Goal: Transaction & Acquisition: Book appointment/travel/reservation

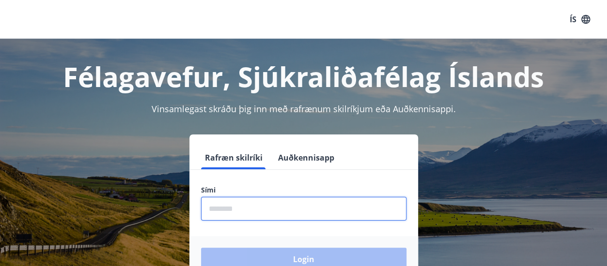
click at [228, 210] on input "phone" at bounding box center [303, 209] width 205 height 24
type input "********"
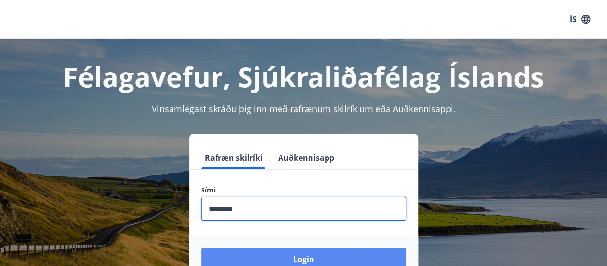
click at [275, 257] on button "Login" at bounding box center [303, 259] width 205 height 23
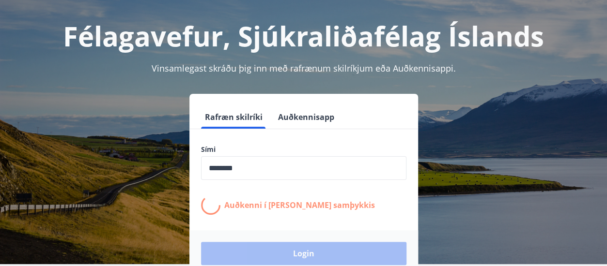
scroll to position [97, 0]
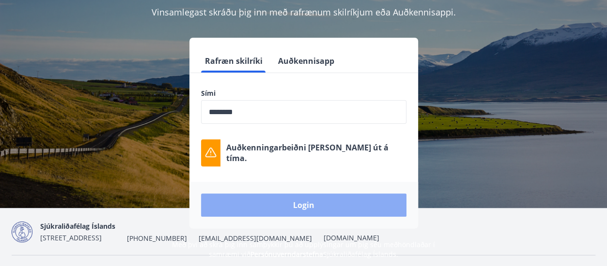
click at [287, 208] on button "Login" at bounding box center [303, 205] width 205 height 23
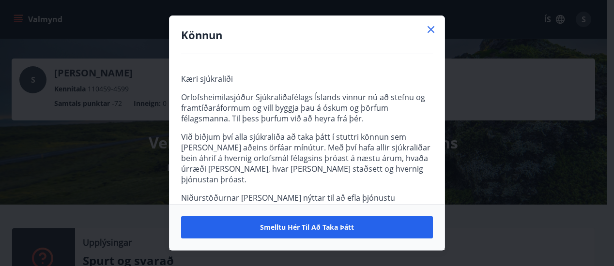
click at [431, 29] on icon at bounding box center [431, 29] width 7 height 7
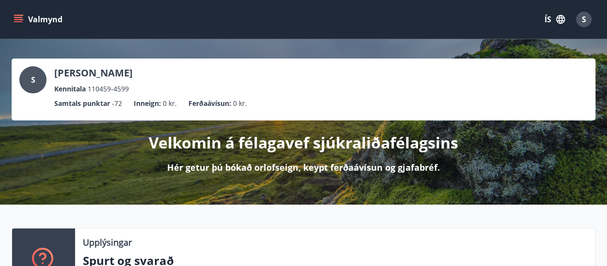
click at [114, 95] on ul "Samtals punktar -72 Inneign : 0 kr. Ferðaávísun : 0 kr." at bounding box center [303, 103] width 568 height 18
click at [586, 17] on div "S" at bounding box center [584, 20] width 16 height 16
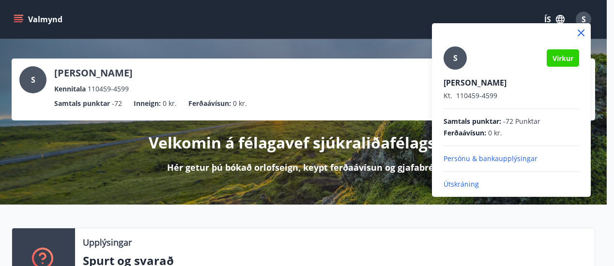
click at [580, 31] on icon at bounding box center [581, 33] width 7 height 7
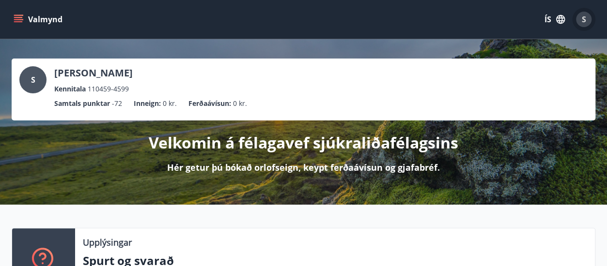
click at [582, 19] on span "S" at bounding box center [584, 19] width 4 height 11
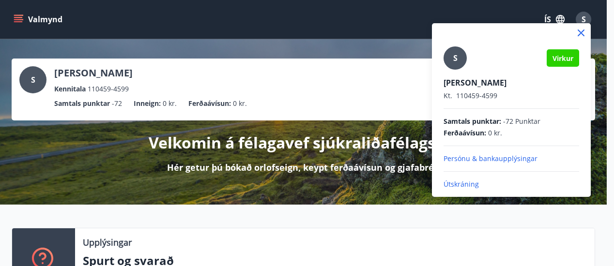
click at [581, 19] on div at bounding box center [307, 133] width 614 height 266
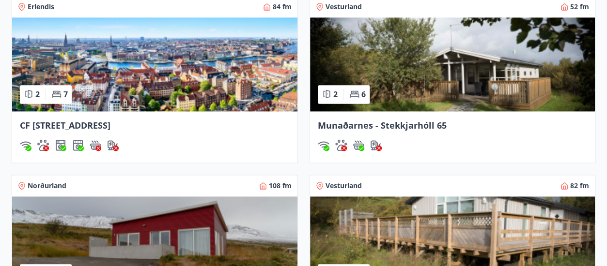
scroll to position [678, 0]
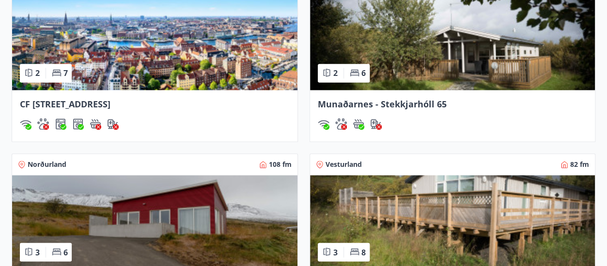
click at [386, 103] on span "Munaðarnes - Stekkjarhóll 65" at bounding box center [382, 104] width 129 height 12
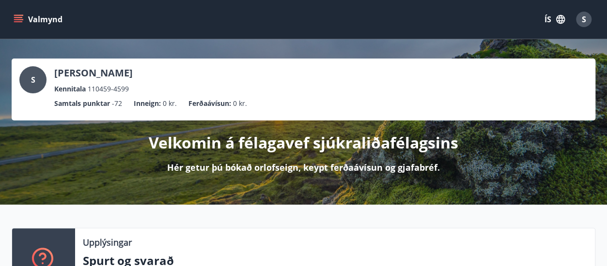
click at [16, 17] on icon "menu" at bounding box center [18, 17] width 9 height 1
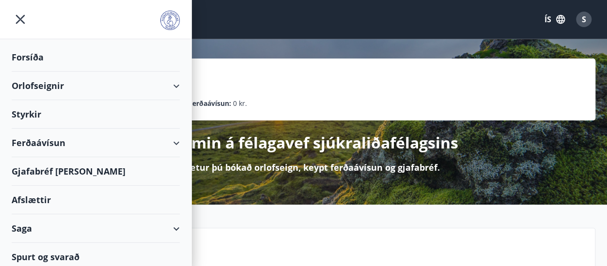
click at [289, 15] on div "Valmynd ÍS S" at bounding box center [304, 19] width 584 height 23
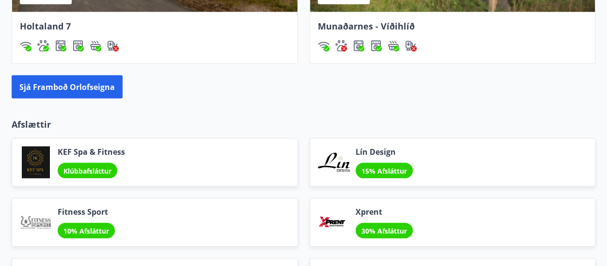
scroll to position [834, 0]
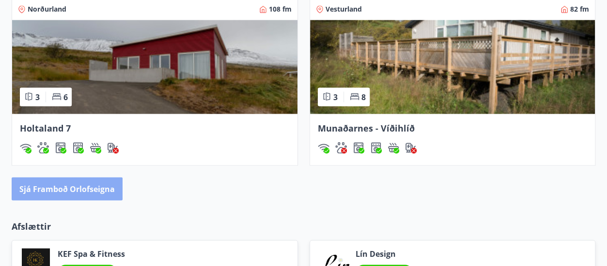
click at [86, 186] on button "Sjá framboð orlofseigna" at bounding box center [67, 188] width 111 height 23
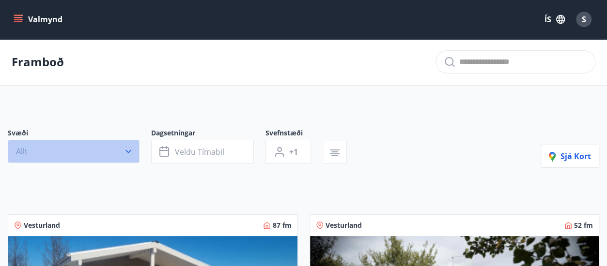
click at [120, 152] on button "Allt" at bounding box center [74, 151] width 132 height 23
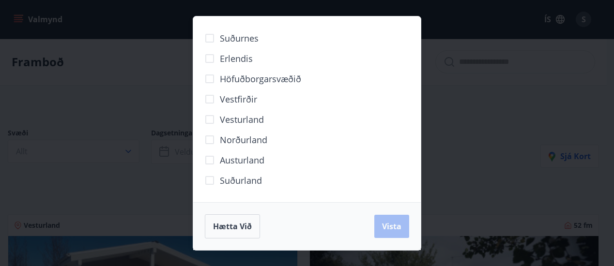
click at [478, 179] on div "Suðurnes Erlendis Höfuðborgarsvæðið Vestfirðir Vesturland Norðurland Austurland…" at bounding box center [307, 133] width 614 height 266
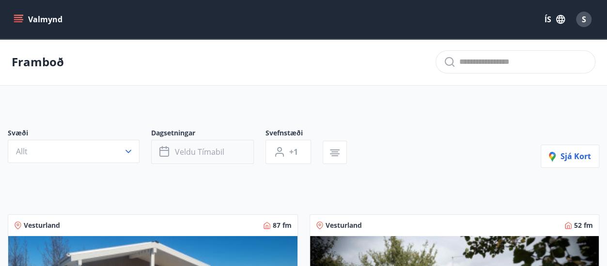
click at [220, 156] on span "Veldu tímabil" at bounding box center [199, 152] width 49 height 11
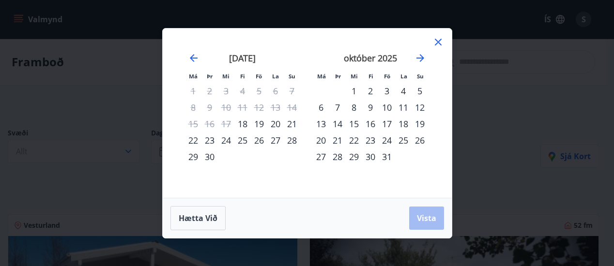
click at [352, 89] on div "1" at bounding box center [354, 91] width 16 height 16
click at [419, 57] on icon "Move forward to switch to the next month." at bounding box center [421, 58] width 12 height 12
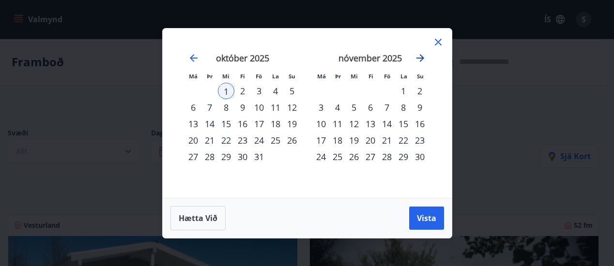
click at [419, 53] on icon "Move forward to switch to the next month." at bounding box center [421, 58] width 12 height 12
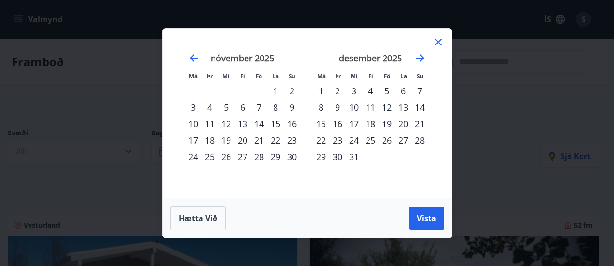
click at [352, 156] on div "31" at bounding box center [354, 157] width 16 height 16
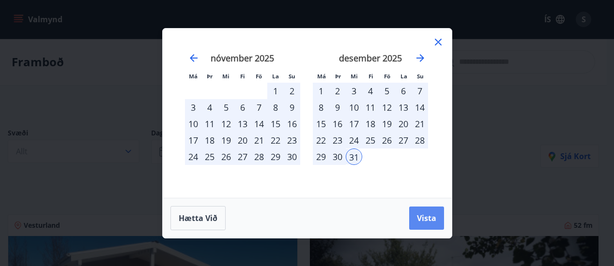
click at [429, 217] on span "Vista" at bounding box center [426, 218] width 19 height 11
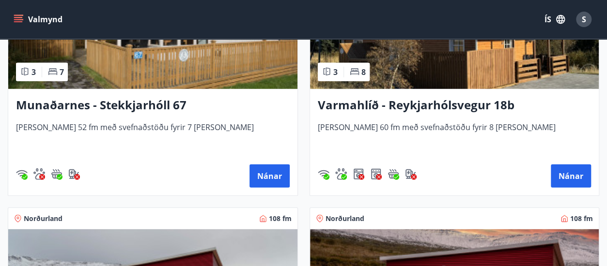
scroll to position [1260, 0]
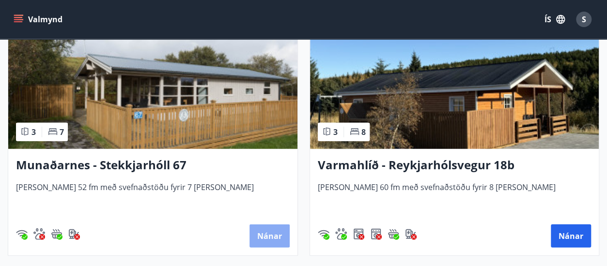
click at [272, 232] on button "Nánar" at bounding box center [270, 236] width 40 height 23
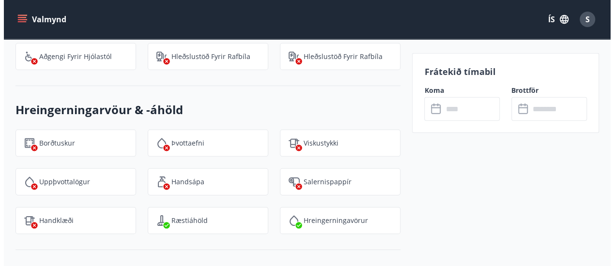
scroll to position [1308, 0]
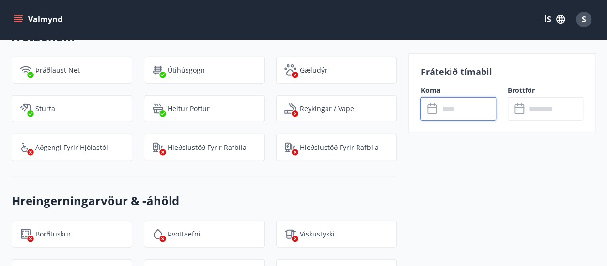
click at [448, 115] on input "text" at bounding box center [467, 109] width 57 height 24
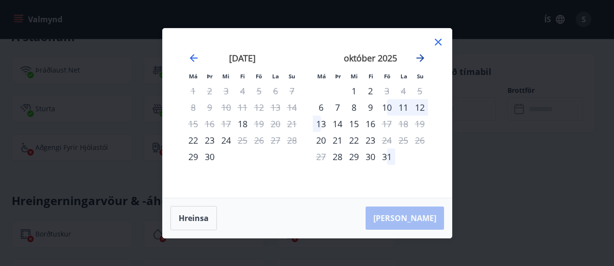
click at [423, 58] on icon "Move forward to switch to the next month." at bounding box center [421, 58] width 8 height 8
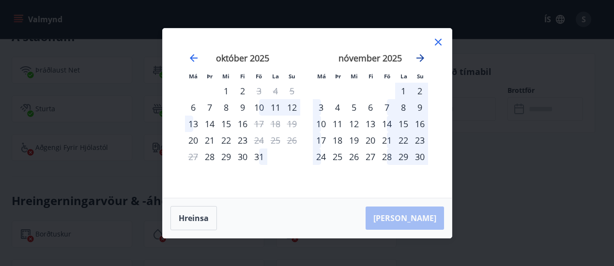
click at [423, 58] on icon "Move forward to switch to the next month." at bounding box center [421, 58] width 8 height 8
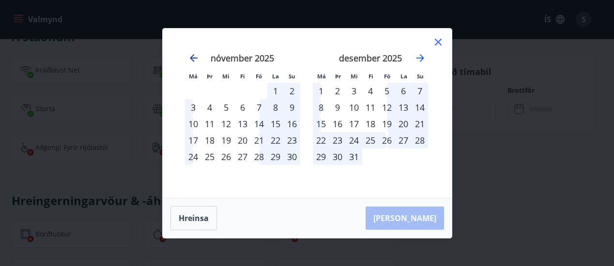
click at [195, 59] on icon "Move backward to switch to the previous month." at bounding box center [194, 58] width 12 height 12
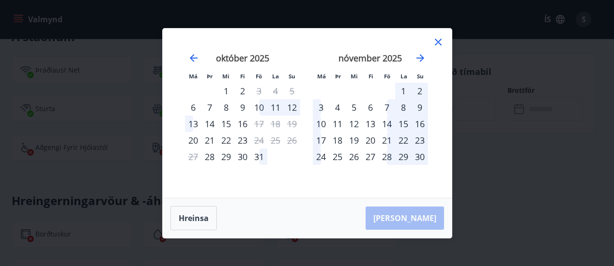
click at [386, 124] on div "14" at bounding box center [387, 124] width 16 height 16
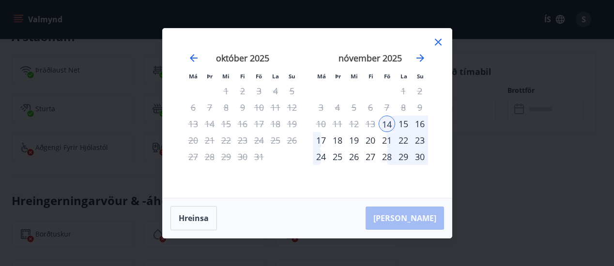
click at [321, 142] on div "17" at bounding box center [321, 140] width 16 height 16
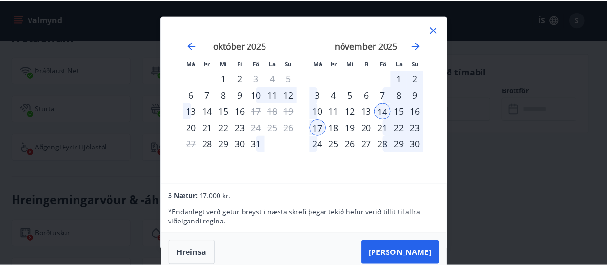
scroll to position [1, 0]
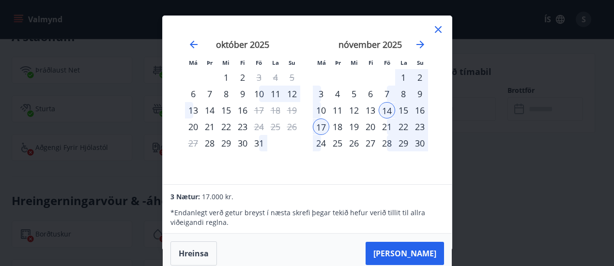
click at [420, 110] on div "16" at bounding box center [420, 110] width 16 height 16
click at [388, 109] on div "14" at bounding box center [387, 110] width 16 height 16
click at [421, 112] on div "16" at bounding box center [420, 110] width 16 height 16
click at [420, 111] on div "16" at bounding box center [420, 110] width 16 height 16
click at [413, 249] on button "Taka Frá" at bounding box center [405, 253] width 78 height 23
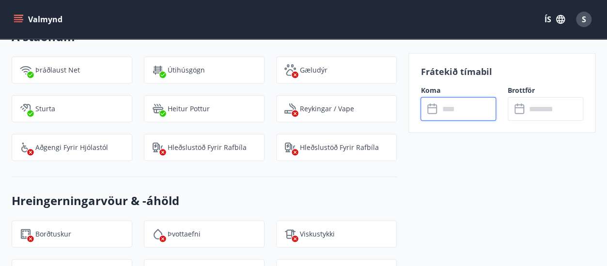
type input "******"
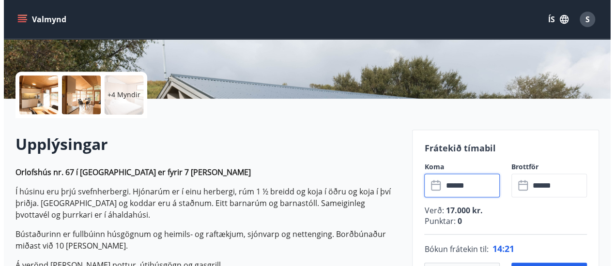
scroll to position [194, 0]
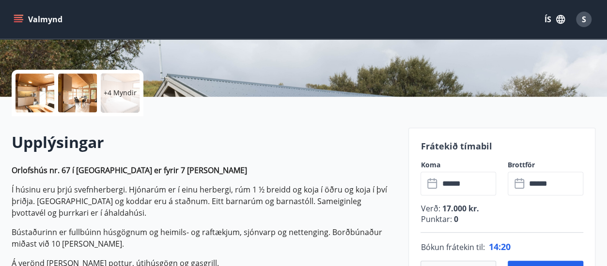
click at [38, 96] on div at bounding box center [35, 93] width 39 height 39
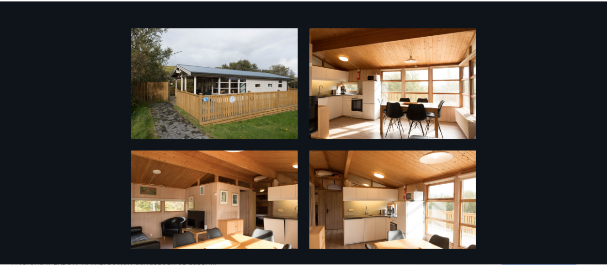
scroll to position [0, 0]
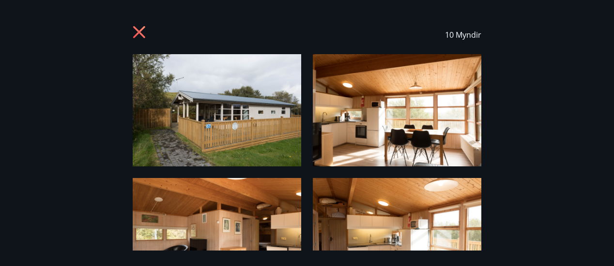
click at [140, 32] on icon at bounding box center [141, 34] width 16 height 16
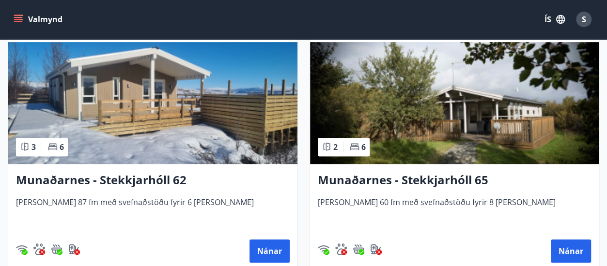
scroll to position [172, 0]
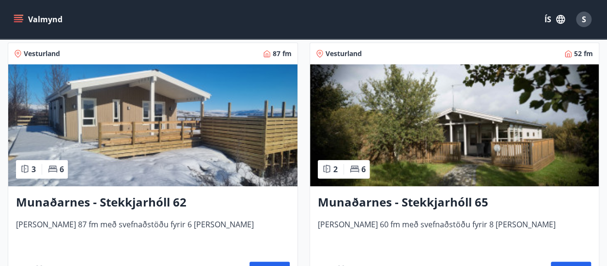
click at [379, 195] on h3 "Munaðarnes - Stekkjarhóll 65" at bounding box center [455, 202] width 274 height 17
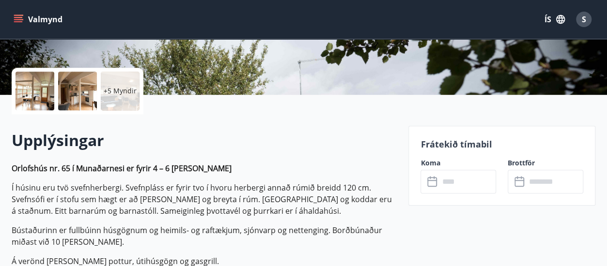
scroll to position [291, 0]
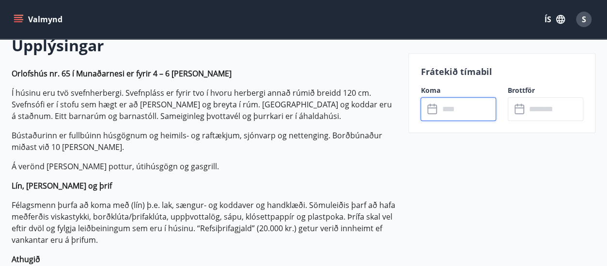
click at [450, 114] on input "text" at bounding box center [467, 109] width 57 height 24
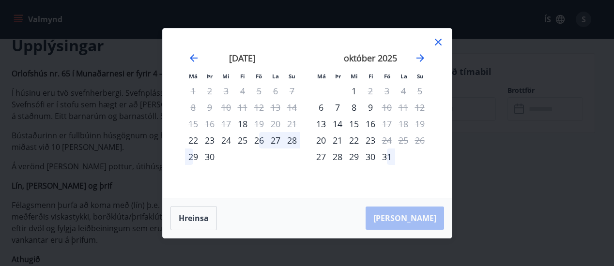
click at [436, 38] on icon at bounding box center [439, 42] width 12 height 12
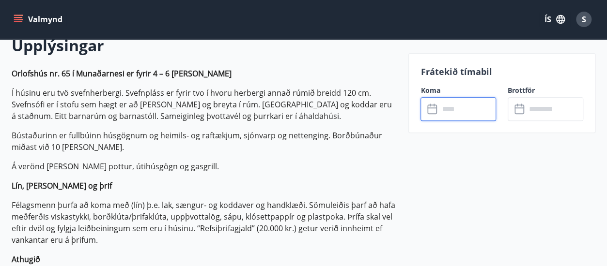
click at [450, 117] on input "text" at bounding box center [467, 109] width 57 height 24
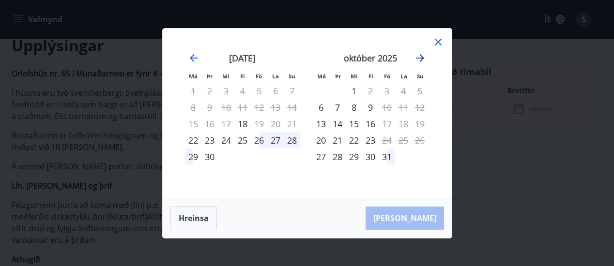
click at [420, 57] on icon "Move forward to switch to the next month." at bounding box center [421, 58] width 12 height 12
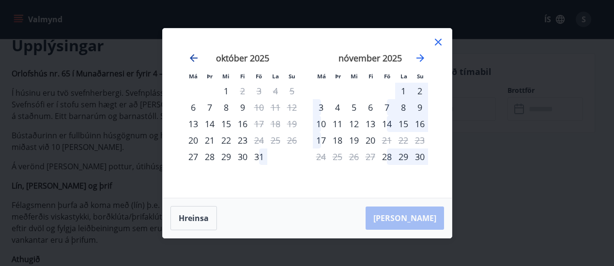
click at [193, 58] on icon "Move backward to switch to the previous month." at bounding box center [194, 58] width 8 height 8
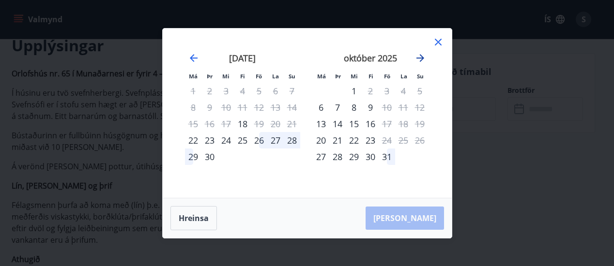
click at [423, 59] on icon "Move forward to switch to the next month." at bounding box center [421, 58] width 8 height 8
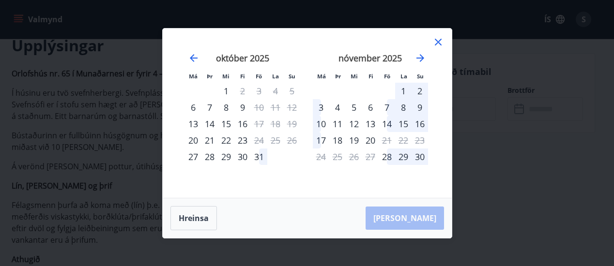
click at [437, 43] on icon at bounding box center [438, 42] width 7 height 7
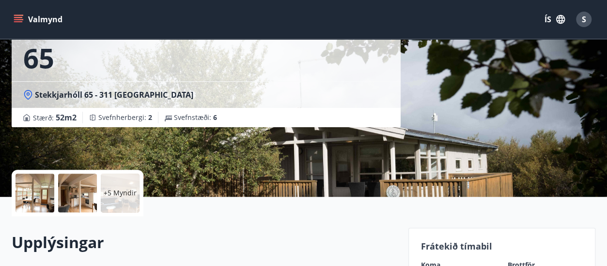
scroll to position [0, 0]
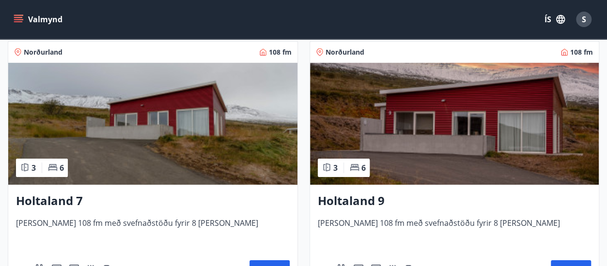
scroll to position [1480, 0]
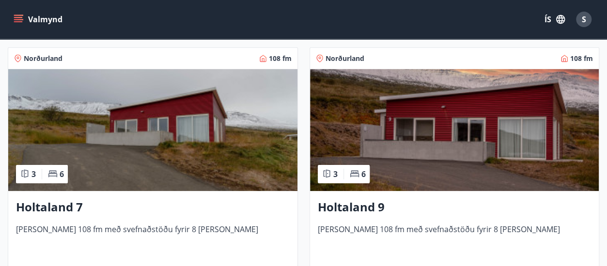
click at [389, 133] on img at bounding box center [454, 130] width 289 height 122
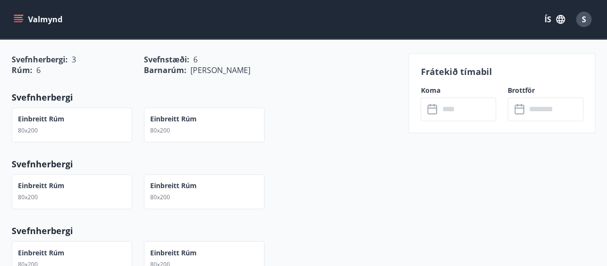
scroll to position [678, 0]
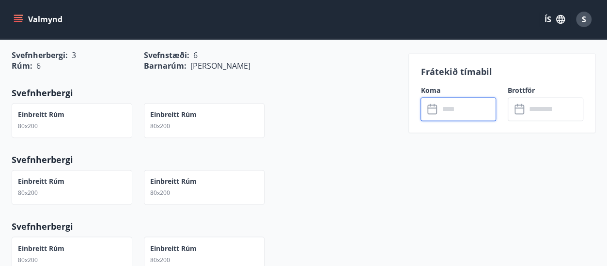
click at [470, 111] on input "text" at bounding box center [467, 109] width 57 height 24
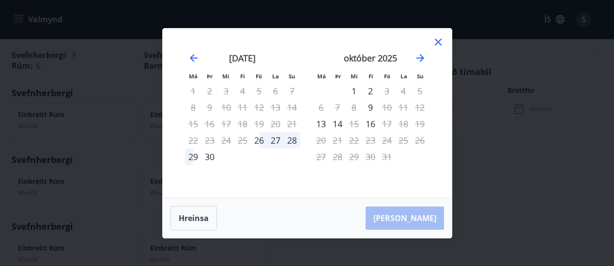
click at [441, 40] on icon at bounding box center [439, 42] width 12 height 12
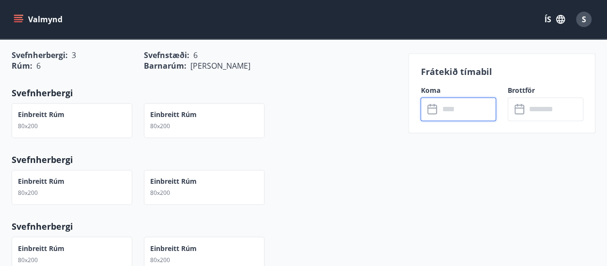
scroll to position [775, 0]
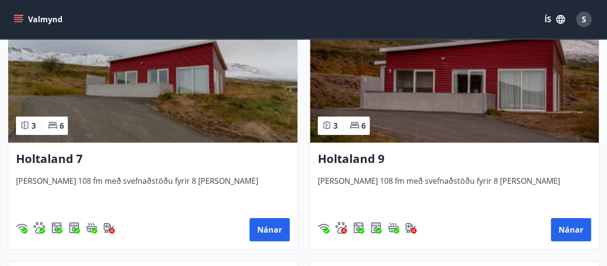
click at [45, 157] on h3 "Holtaland 7" at bounding box center [153, 159] width 274 height 17
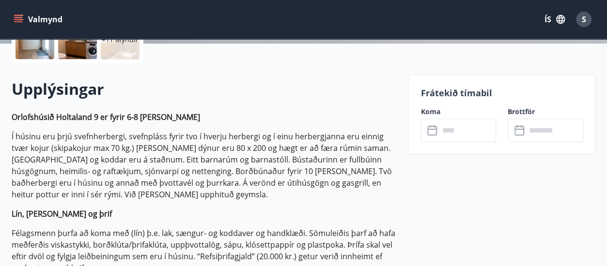
scroll to position [291, 0]
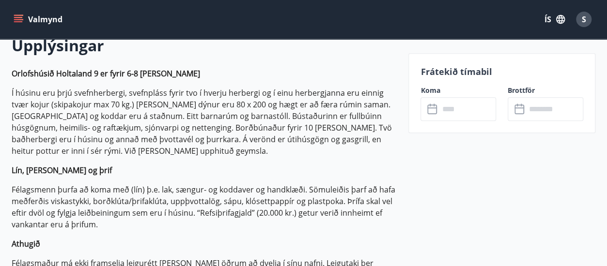
click at [456, 105] on input "text" at bounding box center [467, 109] width 57 height 24
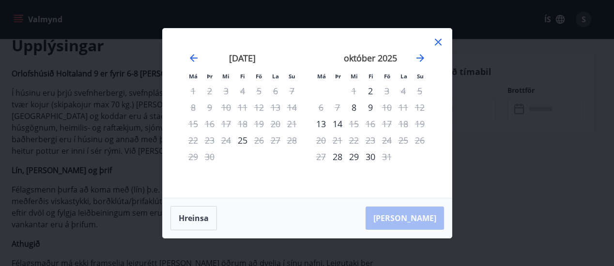
click at [434, 40] on icon at bounding box center [439, 42] width 12 height 12
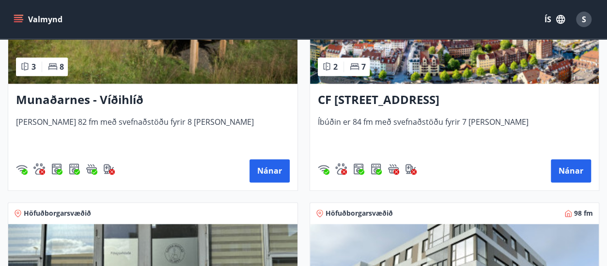
scroll to position [511, 0]
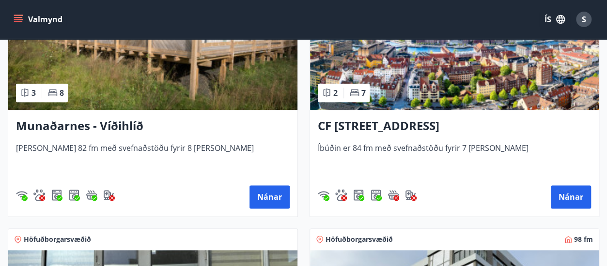
click at [437, 126] on h3 "CF [STREET_ADDRESS]" at bounding box center [455, 126] width 274 height 17
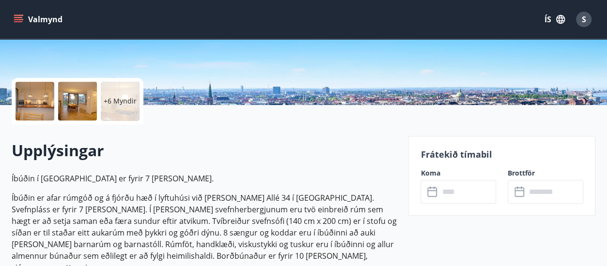
scroll to position [291, 0]
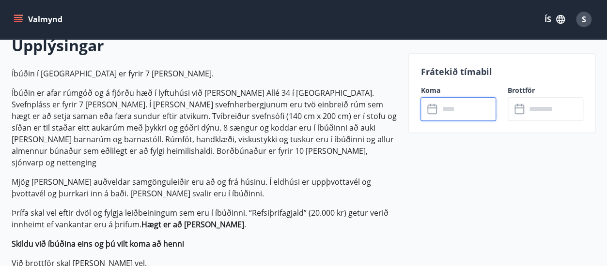
click at [456, 114] on input "text" at bounding box center [467, 109] width 57 height 24
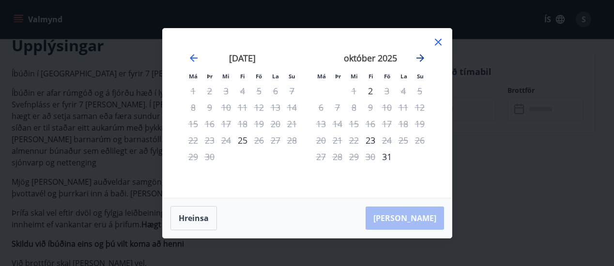
click at [422, 61] on icon "Move forward to switch to the next month." at bounding box center [421, 58] width 12 height 12
click at [422, 58] on icon "Move forward to switch to the next month." at bounding box center [421, 58] width 8 height 8
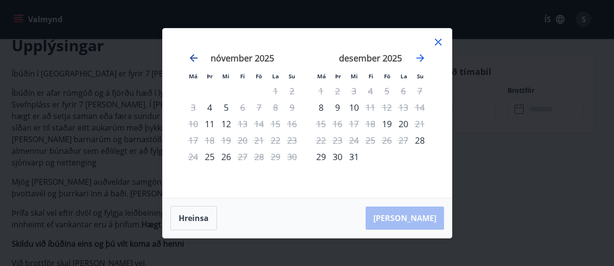
click at [192, 56] on icon "Move backward to switch to the previous month." at bounding box center [194, 58] width 8 height 8
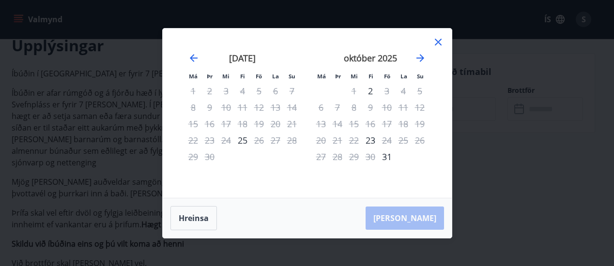
drag, startPoint x: 439, startPoint y: 42, endPoint x: 433, endPoint y: 44, distance: 5.7
click at [437, 42] on icon at bounding box center [438, 42] width 7 height 7
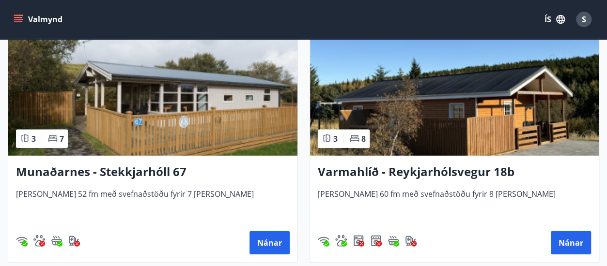
scroll to position [1238, 0]
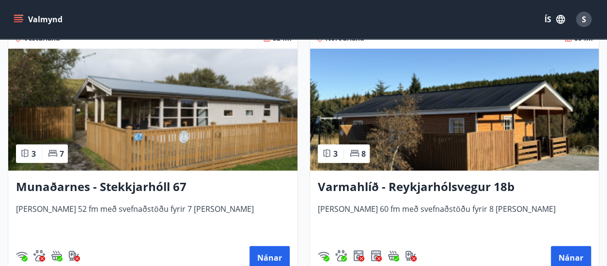
click at [453, 188] on h3 "Varmahlíð - Reykjarhólsvegur 18b" at bounding box center [455, 187] width 274 height 17
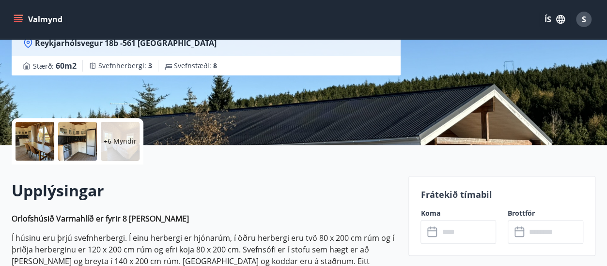
scroll to position [339, 0]
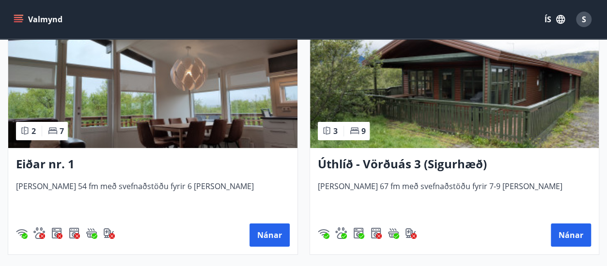
scroll to position [1723, 0]
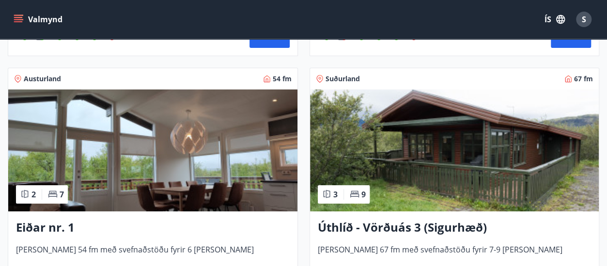
click at [54, 228] on h3 "Eiðar nr. 1" at bounding box center [153, 227] width 274 height 17
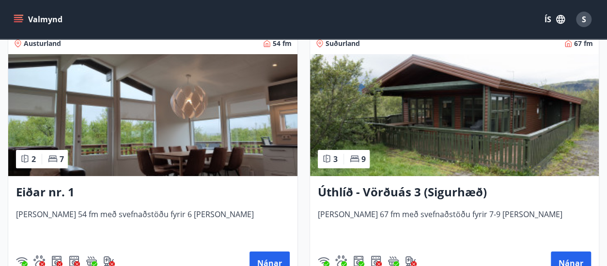
scroll to position [1771, 0]
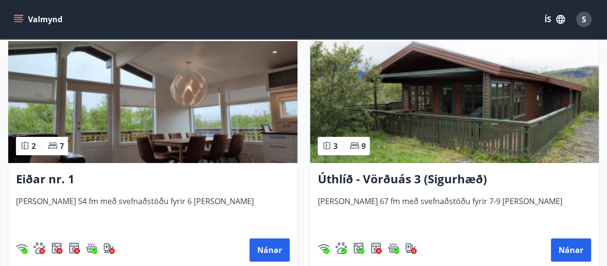
click at [391, 175] on h3 "Úthlíð - Vörðuás 3 (Sigurhæð)" at bounding box center [455, 179] width 274 height 17
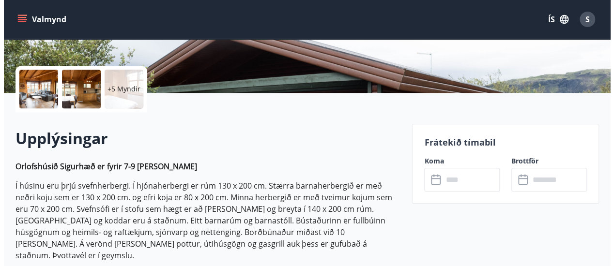
scroll to position [194, 0]
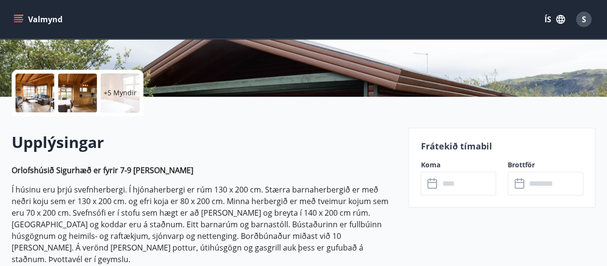
click at [25, 96] on div at bounding box center [35, 93] width 39 height 39
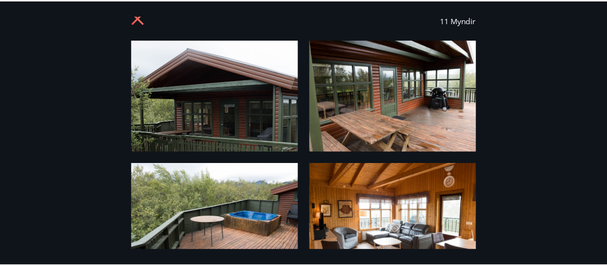
scroll to position [0, 0]
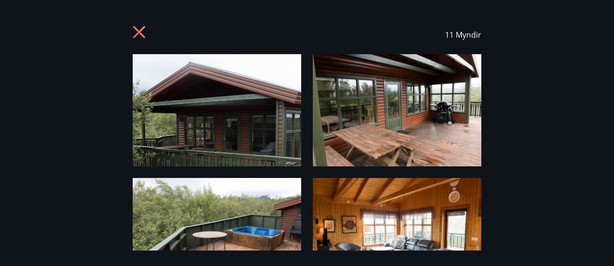
click at [140, 31] on icon at bounding box center [139, 32] width 12 height 12
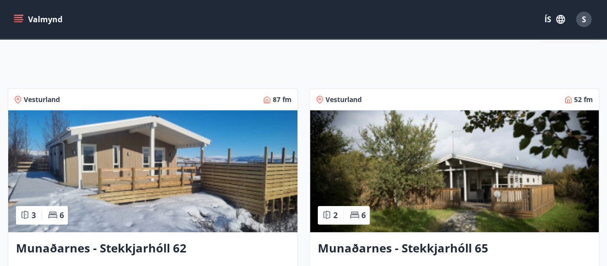
scroll to position [178, 0]
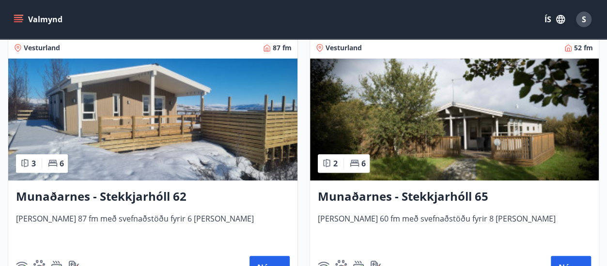
click at [121, 198] on h3 "Munaðarnes - Stekkjarhóll 62" at bounding box center [153, 196] width 274 height 17
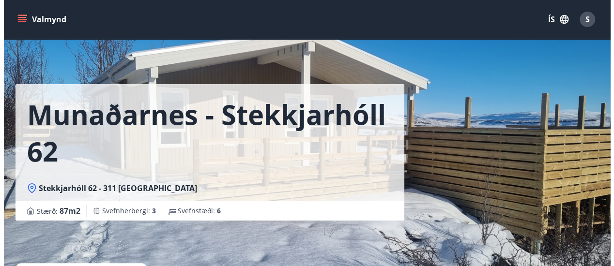
scroll to position [145, 0]
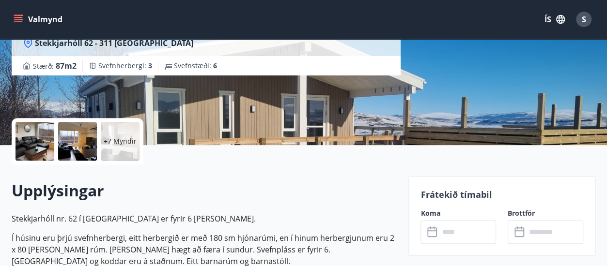
click at [39, 148] on div at bounding box center [35, 141] width 39 height 39
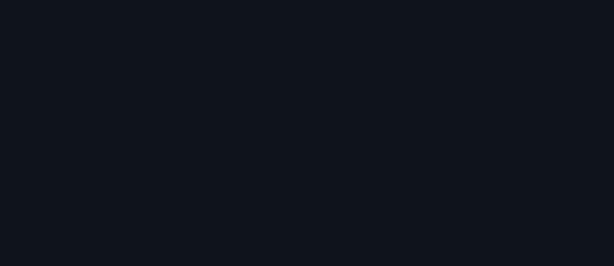
scroll to position [572, 0]
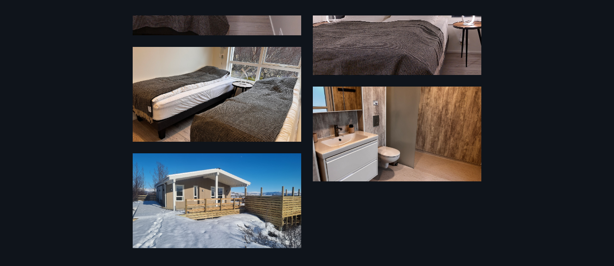
click at [47, 130] on div "13 Myndir" at bounding box center [307, 133] width 614 height 235
click at [90, 69] on div "13 Myndir" at bounding box center [307, 133] width 614 height 235
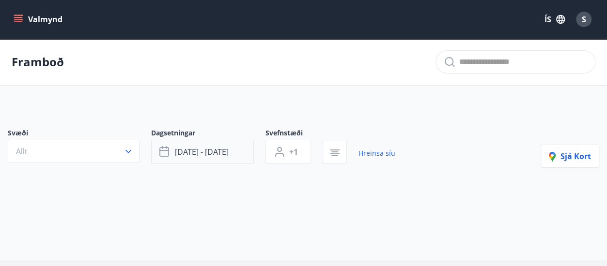
click at [209, 156] on span "okt 01 - des 31" at bounding box center [202, 152] width 54 height 11
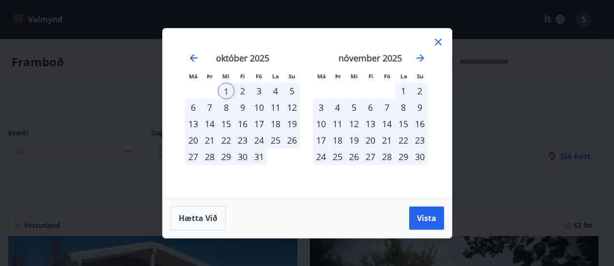
click at [387, 125] on div "14" at bounding box center [387, 124] width 16 height 16
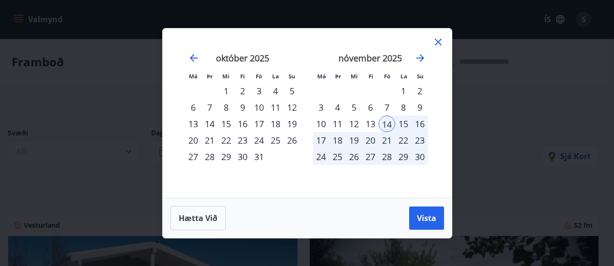
click at [325, 140] on div "17" at bounding box center [321, 140] width 16 height 16
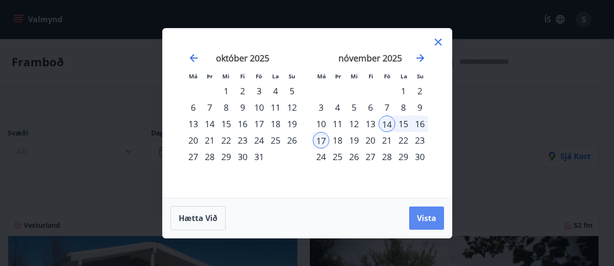
click at [431, 219] on span "Vista" at bounding box center [426, 218] width 19 height 11
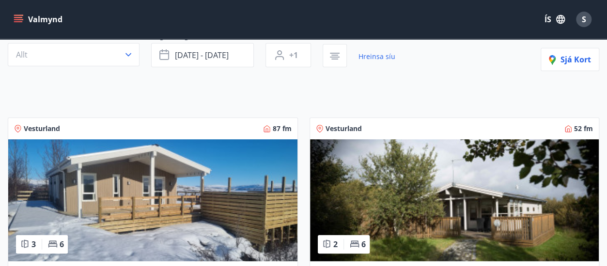
scroll to position [194, 0]
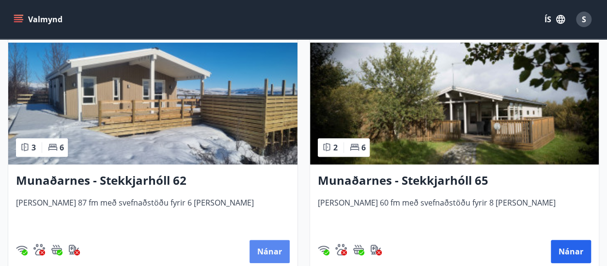
click at [273, 252] on button "Nánar" at bounding box center [270, 251] width 40 height 23
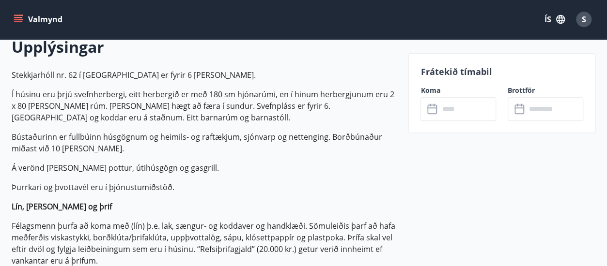
scroll to position [291, 0]
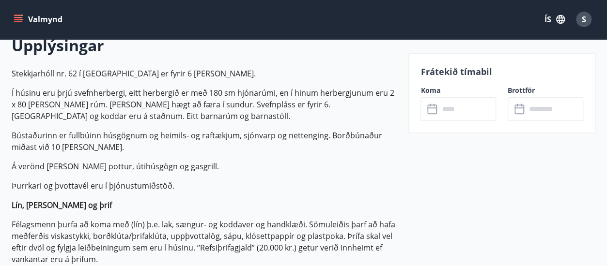
click at [447, 106] on input "text" at bounding box center [467, 109] width 57 height 24
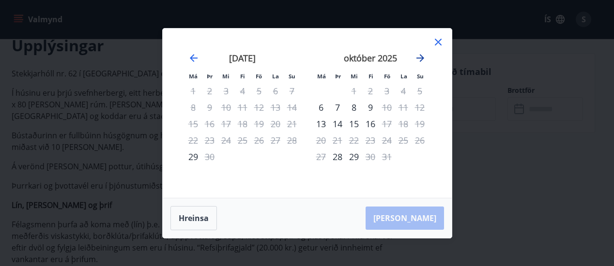
click at [420, 62] on icon "Move forward to switch to the next month." at bounding box center [421, 58] width 8 height 8
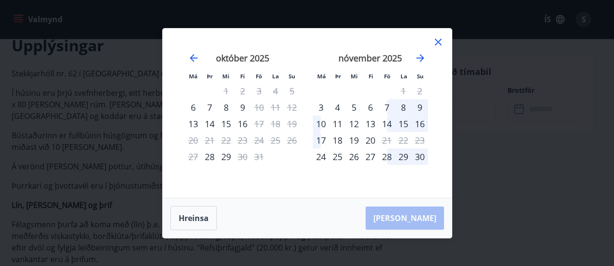
click at [387, 125] on div "14" at bounding box center [387, 124] width 16 height 16
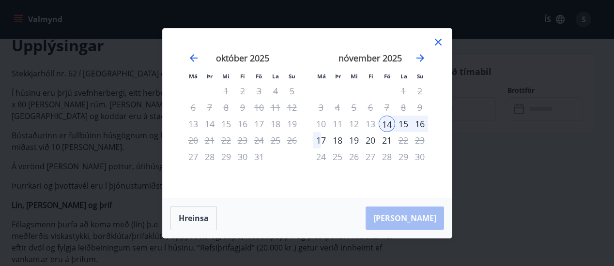
click at [319, 140] on div "17" at bounding box center [321, 140] width 16 height 16
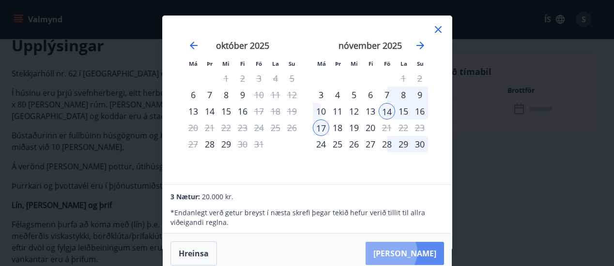
click at [420, 252] on button "Taka Frá" at bounding box center [405, 253] width 78 height 23
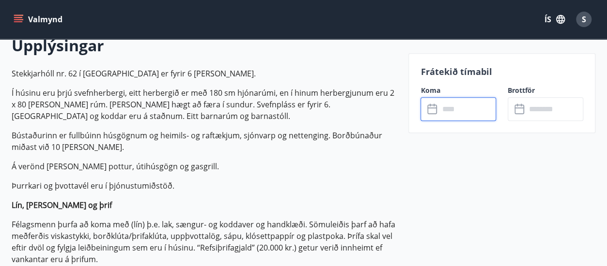
type input "******"
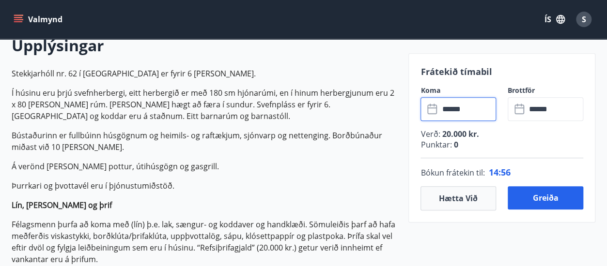
click at [472, 110] on input "******" at bounding box center [467, 109] width 57 height 24
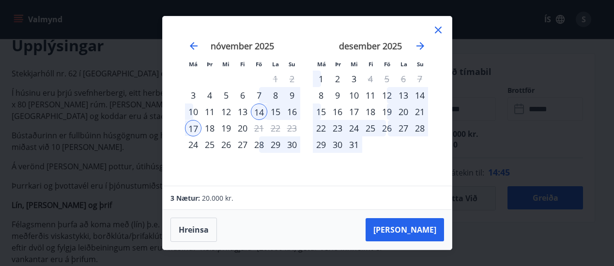
drag, startPoint x: 440, startPoint y: 27, endPoint x: 436, endPoint y: 30, distance: 5.2
click at [439, 30] on icon at bounding box center [439, 30] width 12 height 12
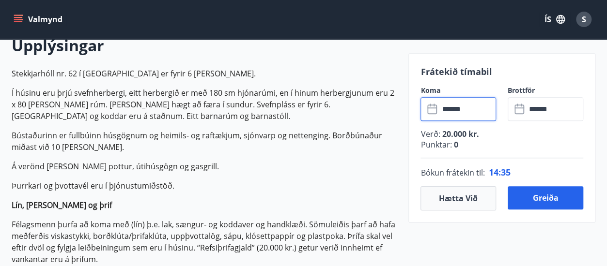
click at [458, 109] on input "******" at bounding box center [467, 109] width 57 height 24
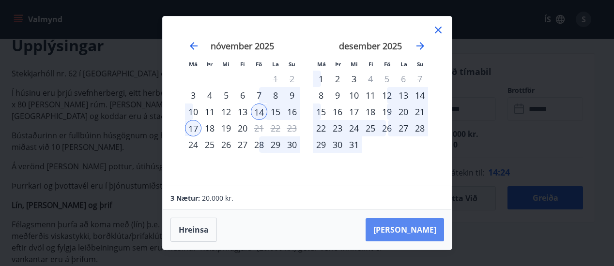
click at [433, 232] on button "Taka Frá" at bounding box center [405, 230] width 78 height 23
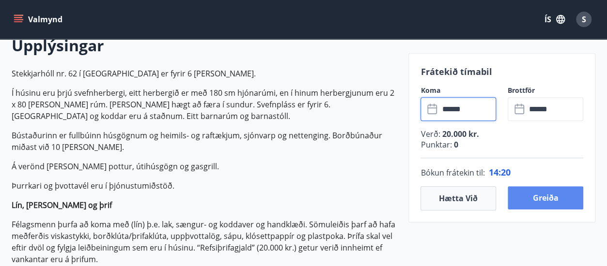
click at [547, 198] on button "Greiða" at bounding box center [546, 198] width 76 height 23
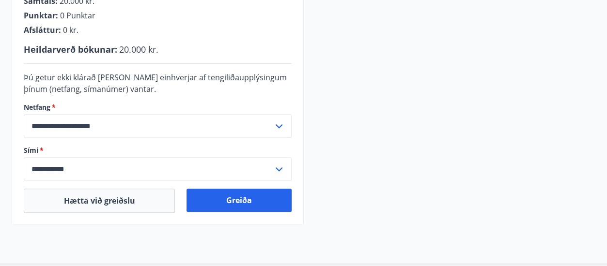
scroll to position [291, 0]
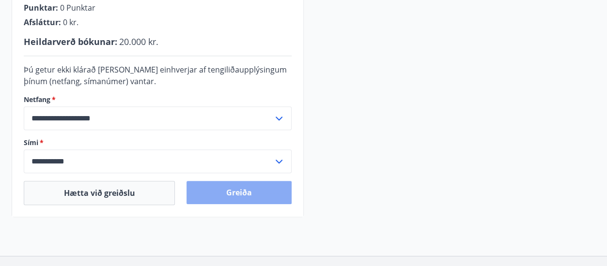
click at [237, 191] on button "Greiða" at bounding box center [239, 192] width 105 height 23
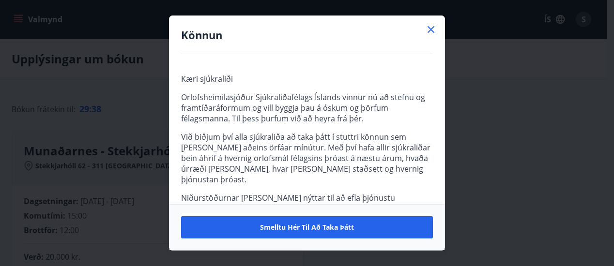
click at [429, 27] on icon at bounding box center [431, 29] width 7 height 7
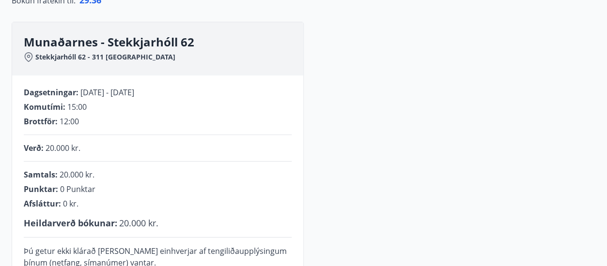
scroll to position [48, 0]
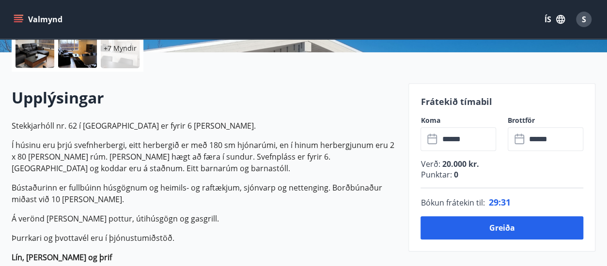
scroll to position [242, 0]
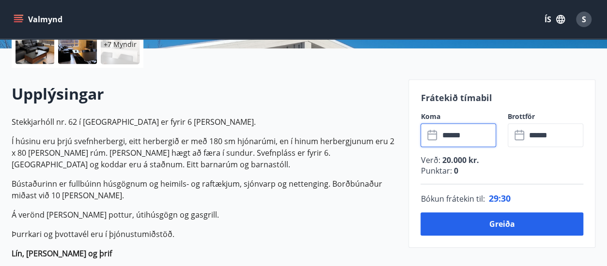
click at [477, 135] on input "******" at bounding box center [467, 136] width 57 height 24
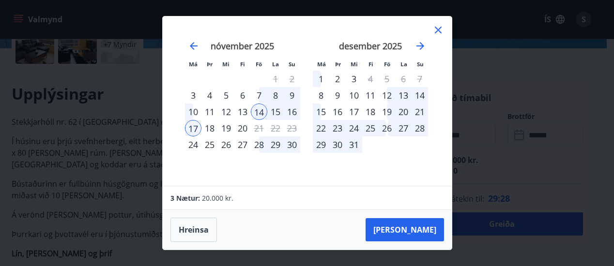
click at [242, 112] on div "13" at bounding box center [243, 112] width 16 height 16
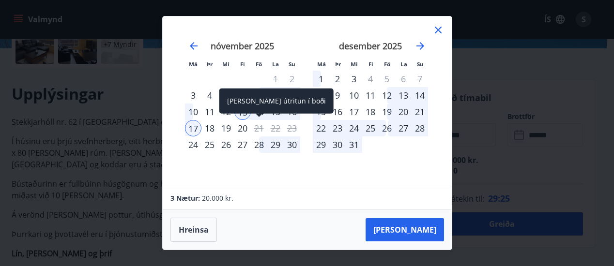
drag, startPoint x: 295, startPoint y: 112, endPoint x: 289, endPoint y: 125, distance: 13.2
click at [294, 113] on div "Aðeins útritun í boði" at bounding box center [276, 101] width 114 height 25
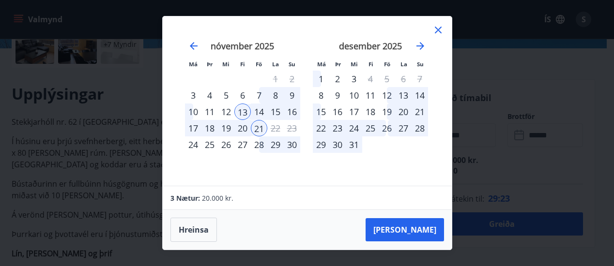
click at [293, 112] on div "16" at bounding box center [292, 112] width 16 height 16
drag, startPoint x: 243, startPoint y: 112, endPoint x: 255, endPoint y: 113, distance: 11.7
click at [243, 111] on div "13" at bounding box center [243, 112] width 16 height 16
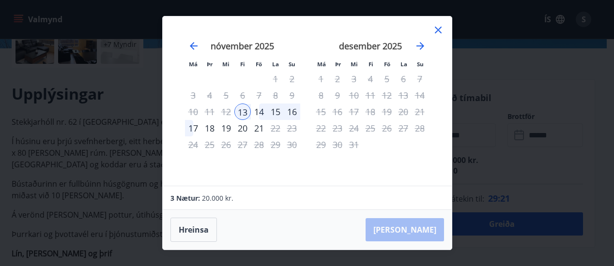
click at [293, 112] on div "16" at bounding box center [292, 112] width 16 height 16
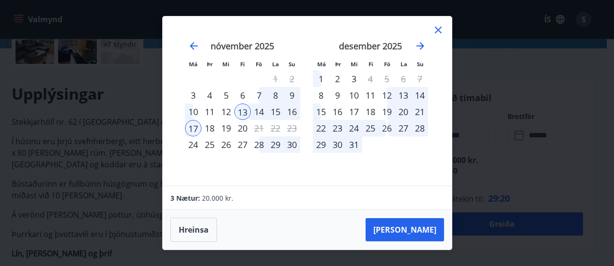
click at [294, 112] on div "16" at bounding box center [292, 112] width 16 height 16
click at [244, 112] on div "13" at bounding box center [243, 112] width 16 height 16
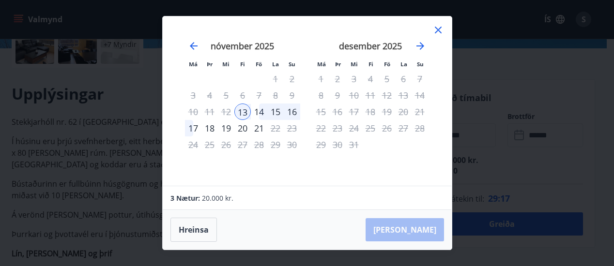
click at [293, 111] on div "16" at bounding box center [292, 112] width 16 height 16
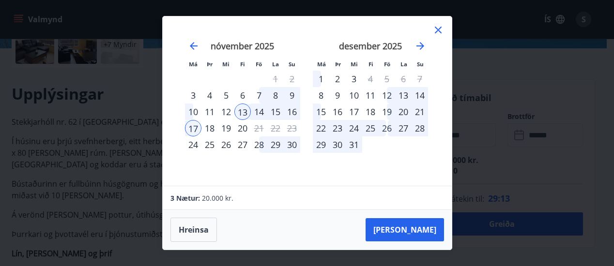
click at [294, 111] on div "16" at bounding box center [292, 112] width 16 height 16
click at [242, 110] on div "13" at bounding box center [243, 112] width 16 height 16
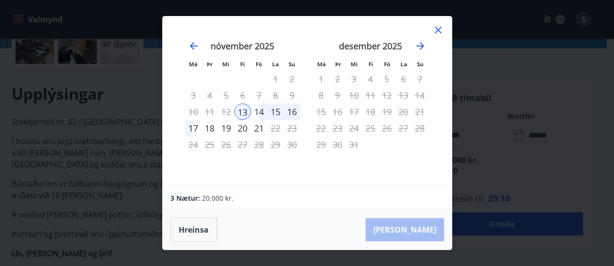
click at [189, 129] on div "17" at bounding box center [193, 128] width 16 height 16
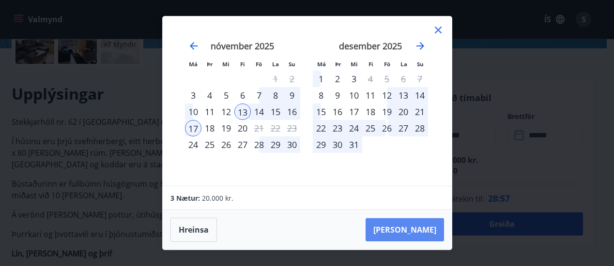
click at [420, 229] on button "[PERSON_NAME]" at bounding box center [405, 230] width 78 height 23
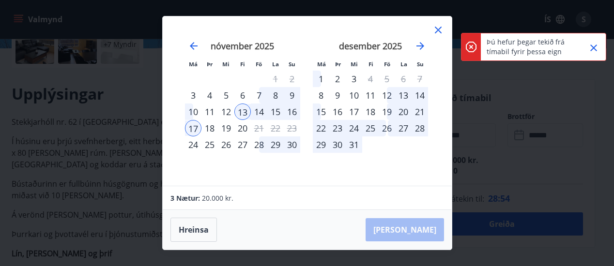
click at [597, 48] on icon "Close" at bounding box center [594, 48] width 12 height 12
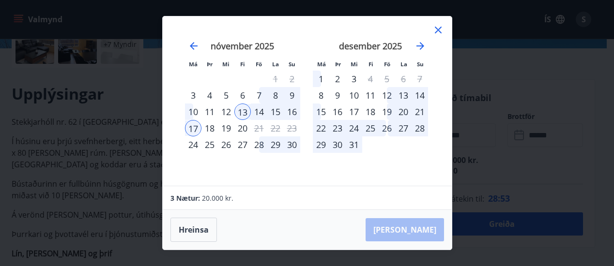
click at [441, 30] on icon at bounding box center [439, 30] width 12 height 12
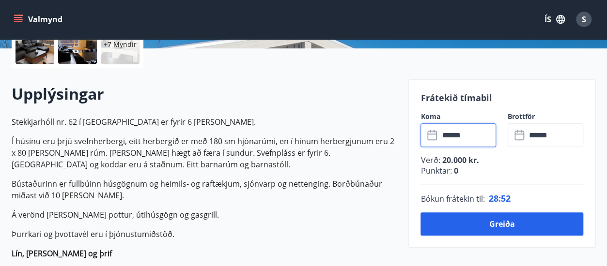
click at [454, 141] on input "******" at bounding box center [467, 136] width 57 height 24
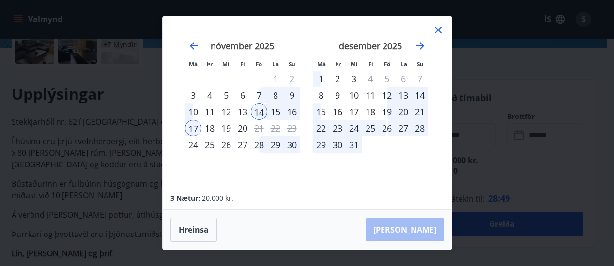
click at [243, 113] on div "13" at bounding box center [243, 112] width 16 height 16
click at [189, 229] on button "Hreinsa" at bounding box center [194, 230] width 47 height 24
click at [438, 28] on icon at bounding box center [439, 30] width 12 height 12
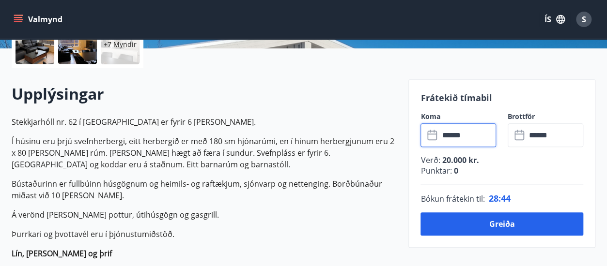
click at [459, 137] on input "******" at bounding box center [467, 136] width 57 height 24
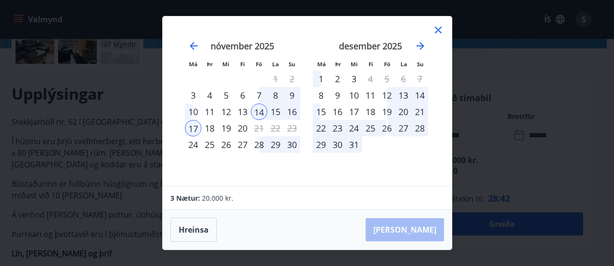
click at [241, 112] on div "13" at bounding box center [243, 112] width 16 height 16
click at [310, 188] on div "3 Nætur: 20.000 kr." at bounding box center [307, 199] width 289 height 24
click at [200, 236] on button "Hreinsa" at bounding box center [194, 230] width 47 height 24
click at [243, 111] on div "13" at bounding box center [243, 112] width 16 height 16
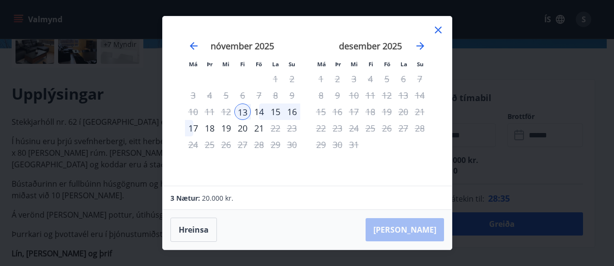
click at [194, 127] on div "17" at bounding box center [193, 128] width 16 height 16
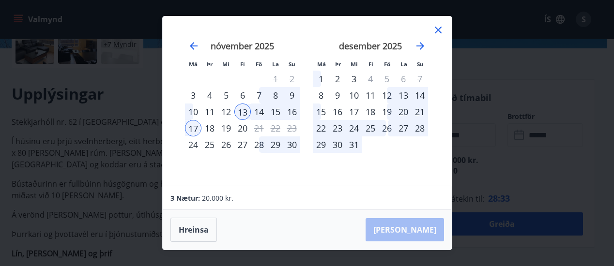
click at [416, 231] on div "Hreinsa Taka Frá" at bounding box center [307, 230] width 289 height 40
click at [188, 226] on button "Hreinsa" at bounding box center [194, 230] width 47 height 24
click at [436, 28] on icon at bounding box center [438, 30] width 7 height 7
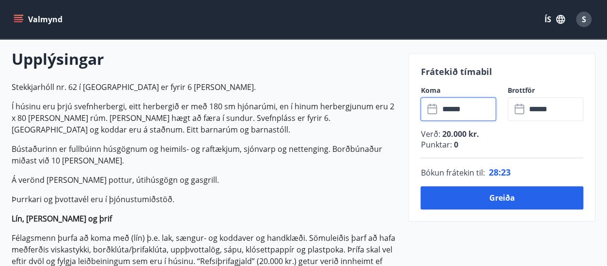
scroll to position [291, 0]
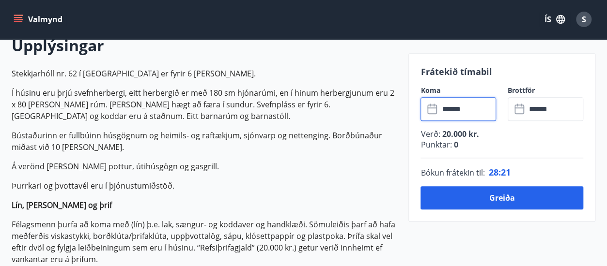
click at [458, 108] on input "******" at bounding box center [467, 109] width 57 height 24
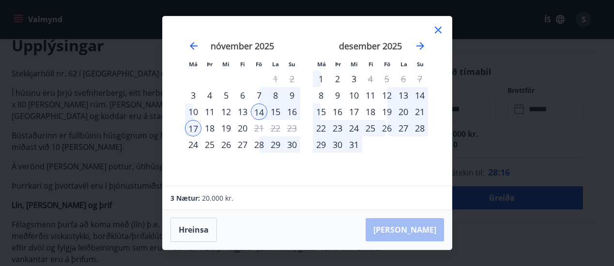
click at [434, 30] on icon at bounding box center [439, 30] width 12 height 12
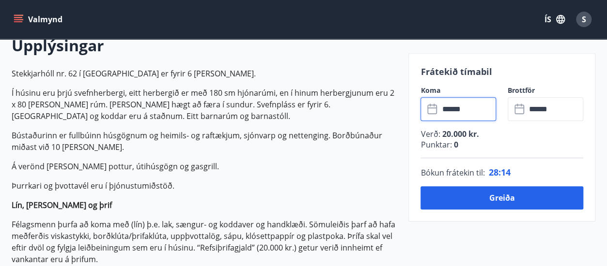
click at [457, 113] on input "******" at bounding box center [467, 109] width 57 height 24
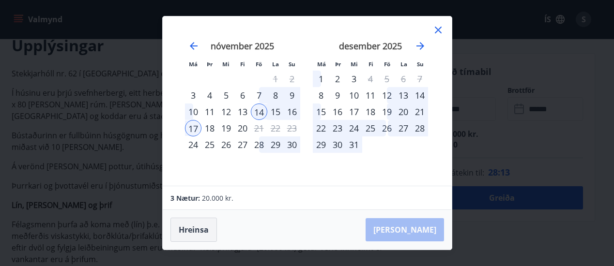
click at [191, 233] on button "Hreinsa" at bounding box center [194, 230] width 47 height 24
click at [191, 228] on button "Hreinsa" at bounding box center [194, 230] width 47 height 24
click at [258, 110] on div "14" at bounding box center [259, 112] width 16 height 16
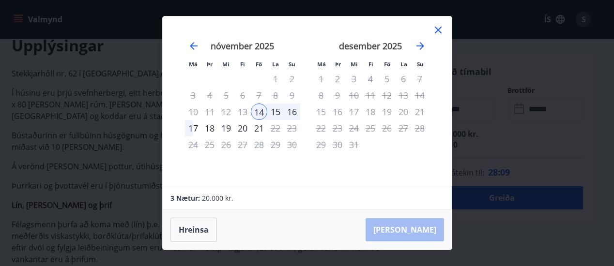
click at [191, 129] on div "17" at bounding box center [193, 128] width 16 height 16
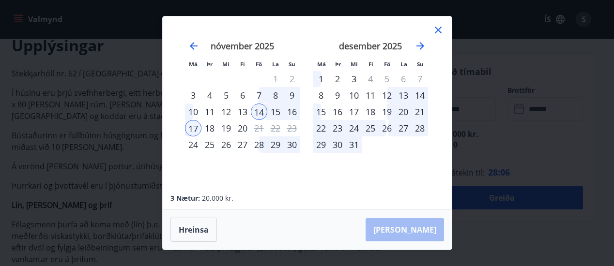
click at [501, 216] on div "Má Þr Mi Fi Fö La Su Má Þr Mi Fi Fö La Su október 2025 1 2 3 4 5 6 7 8 9 10 11 …" at bounding box center [307, 133] width 614 height 266
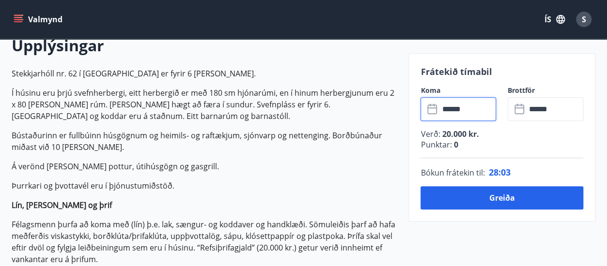
click at [476, 111] on input "******" at bounding box center [467, 109] width 57 height 24
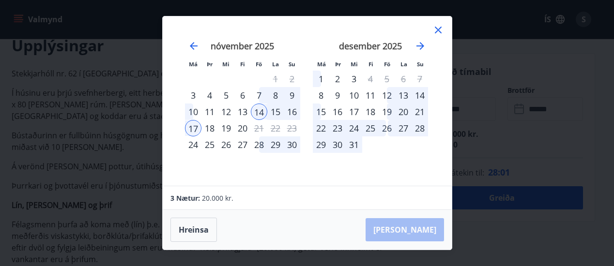
click at [244, 111] on div "13" at bounding box center [243, 112] width 16 height 16
click at [439, 23] on div "Má Þr Mi Fi Fö La Su Má Þr Mi Fi Fö La Su október 2025 1 2 3 4 5 6 7 8 9 10 11 …" at bounding box center [307, 101] width 289 height 170
click at [437, 30] on icon at bounding box center [438, 30] width 7 height 7
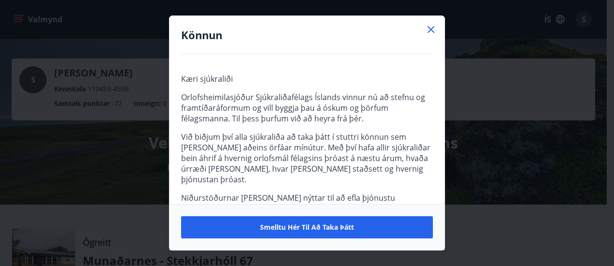
click at [430, 26] on icon at bounding box center [431, 30] width 12 height 12
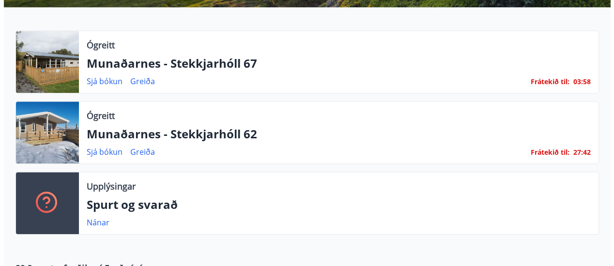
scroll to position [194, 0]
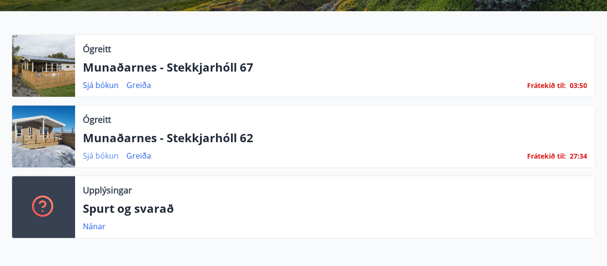
click at [105, 156] on link "Sjá bókun" at bounding box center [101, 156] width 36 height 11
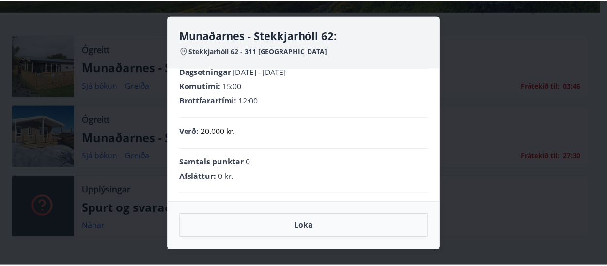
scroll to position [0, 0]
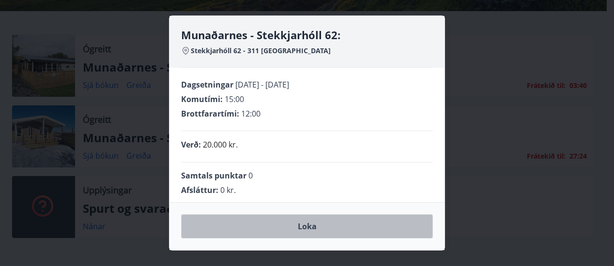
click at [302, 228] on button "Loka" at bounding box center [307, 227] width 252 height 24
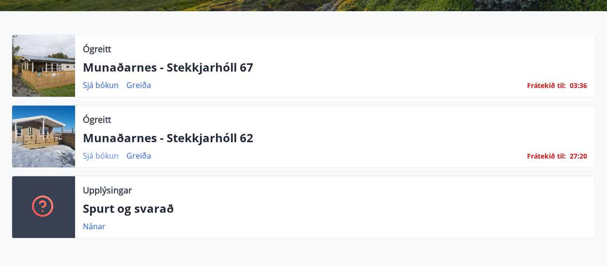
click at [95, 157] on link "Sjá bókun" at bounding box center [101, 156] width 36 height 11
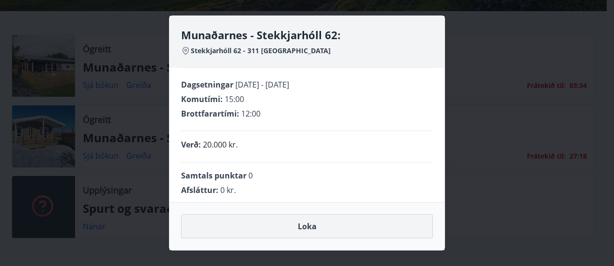
click at [299, 230] on button "Loka" at bounding box center [307, 227] width 252 height 24
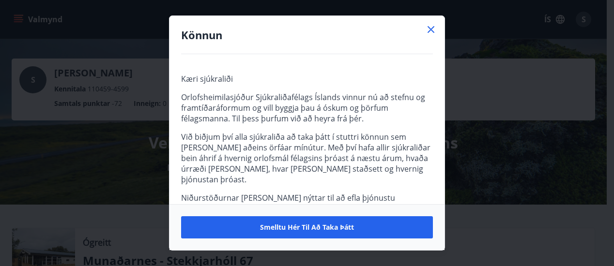
click at [432, 27] on icon at bounding box center [431, 30] width 12 height 12
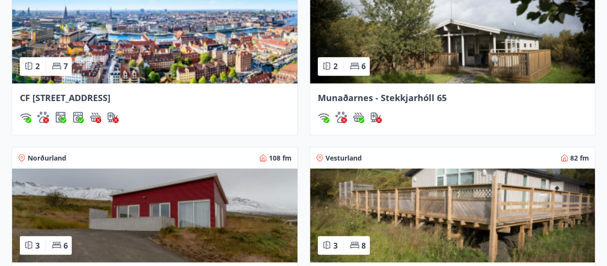
scroll to position [969, 0]
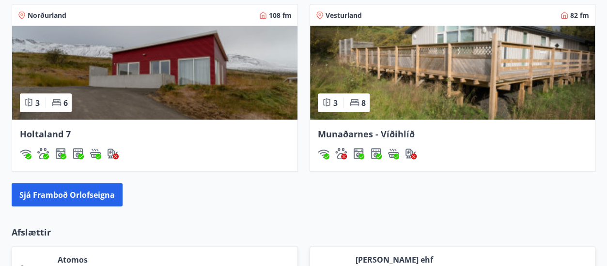
click at [365, 134] on span "Munaðarnes - Víðihlíð" at bounding box center [366, 134] width 97 height 12
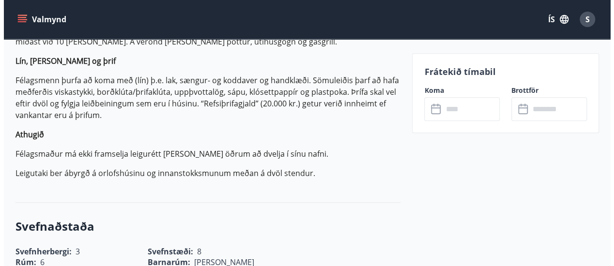
scroll to position [388, 0]
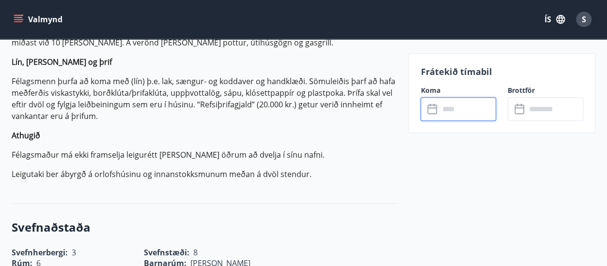
click at [448, 107] on input "text" at bounding box center [467, 109] width 57 height 24
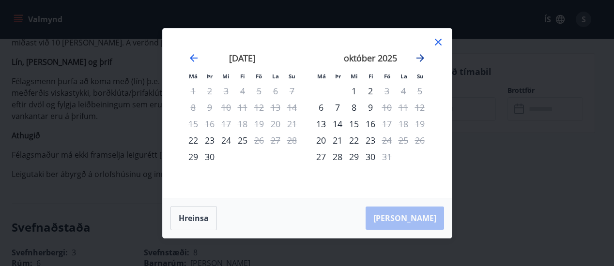
click at [418, 59] on icon "Move forward to switch to the next month." at bounding box center [421, 58] width 12 height 12
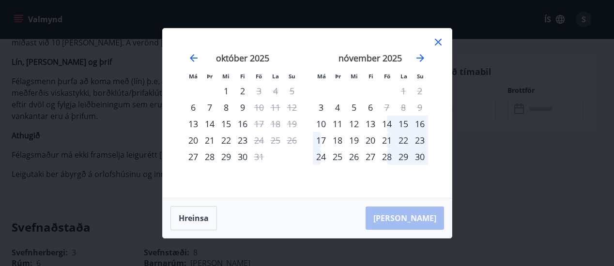
click at [369, 124] on div "13" at bounding box center [370, 124] width 16 height 16
click at [320, 140] on div "17" at bounding box center [321, 140] width 16 height 16
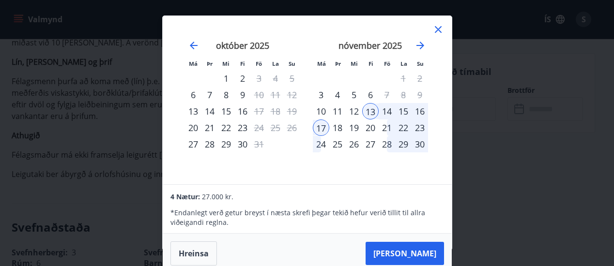
scroll to position [1, 0]
click at [438, 29] on icon at bounding box center [438, 29] width 7 height 7
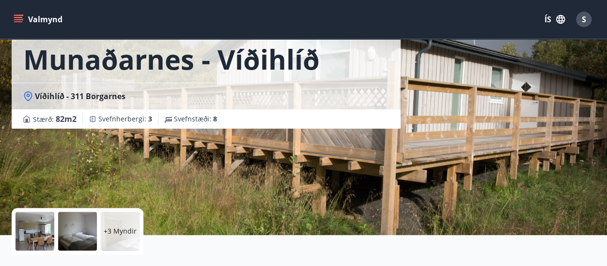
scroll to position [48, 0]
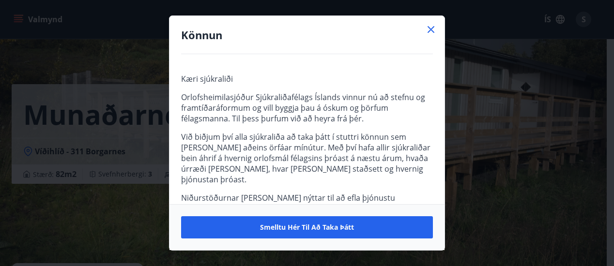
click at [430, 31] on icon at bounding box center [431, 29] width 7 height 7
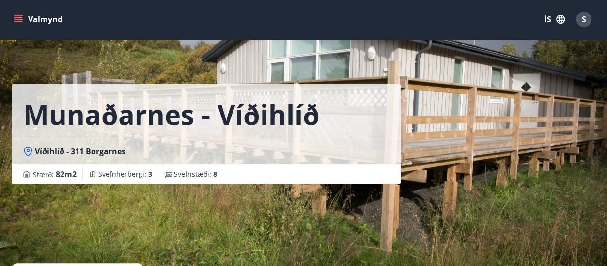
click at [20, 15] on icon "menu" at bounding box center [19, 20] width 10 height 10
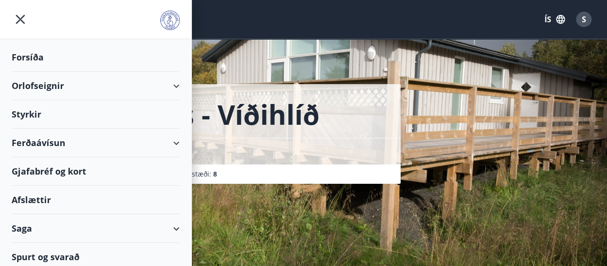
click at [103, 83] on div "Orlofseignir" at bounding box center [96, 86] width 168 height 29
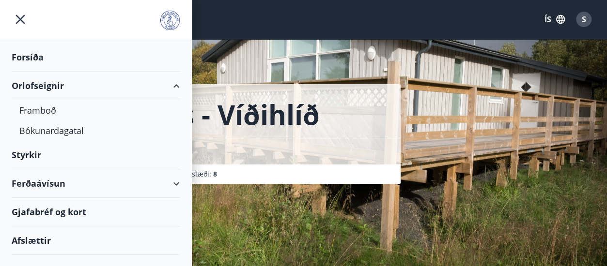
click at [167, 85] on div "Orlofseignir" at bounding box center [96, 86] width 168 height 29
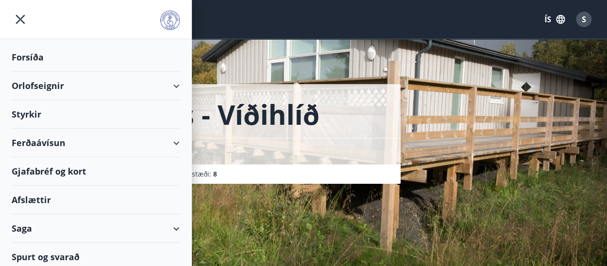
click at [21, 19] on icon "menu" at bounding box center [20, 19] width 2 height 2
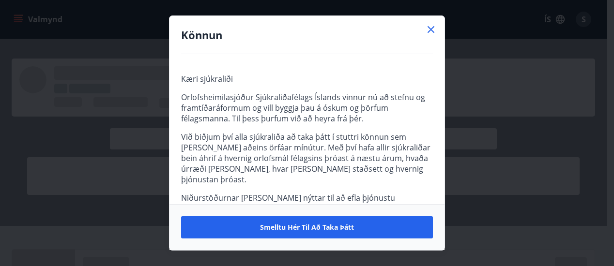
click at [432, 27] on icon at bounding box center [431, 30] width 12 height 12
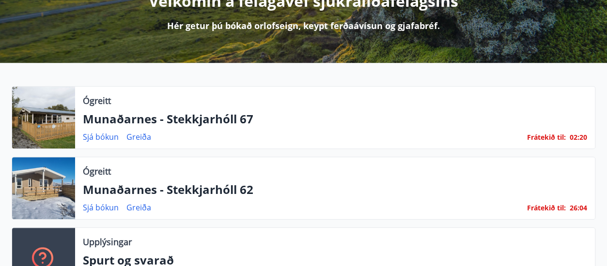
scroll to position [145, 0]
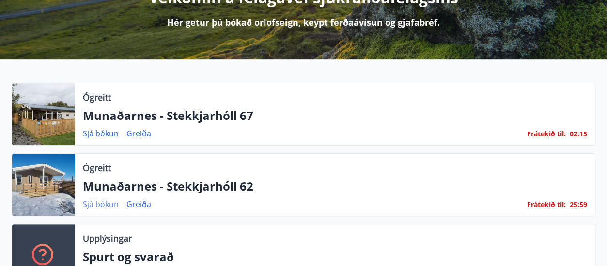
click at [99, 203] on link "Sjá bókun" at bounding box center [101, 204] width 36 height 11
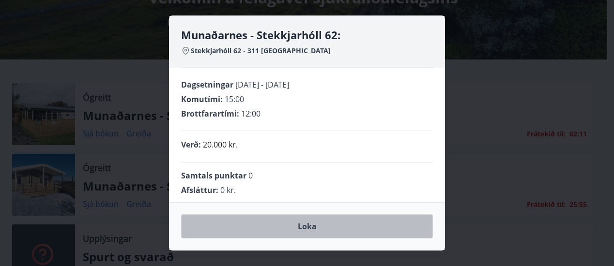
click at [303, 230] on button "Loka" at bounding box center [307, 227] width 252 height 24
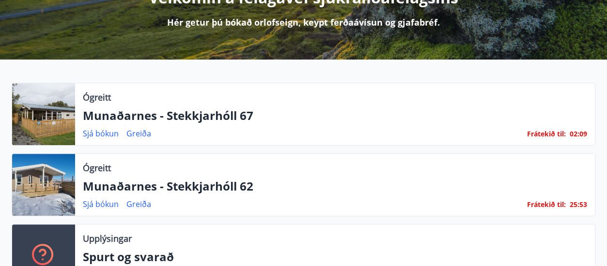
click at [45, 185] on div at bounding box center [43, 185] width 63 height 62
click at [98, 203] on link "Sjá bókun" at bounding box center [101, 204] width 36 height 11
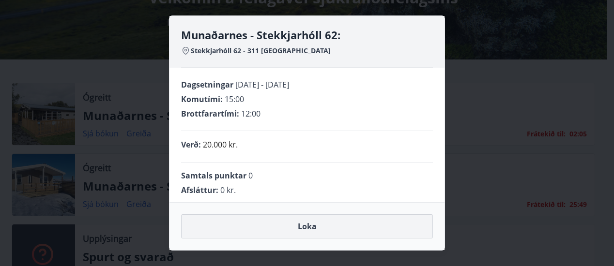
drag, startPoint x: 272, startPoint y: 226, endPoint x: 265, endPoint y: 225, distance: 7.3
click at [271, 226] on button "Loka" at bounding box center [307, 227] width 252 height 24
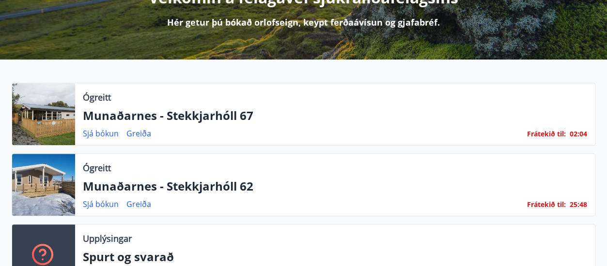
click at [190, 192] on p "Munaðarnes - Stekkjarhóll 62" at bounding box center [335, 186] width 504 height 16
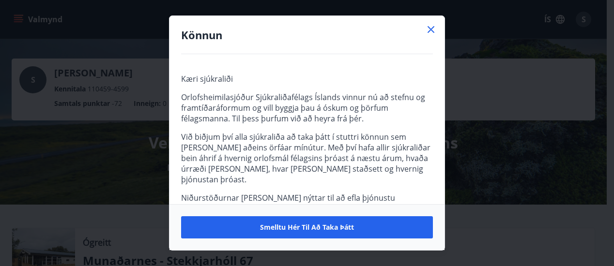
click at [429, 25] on icon at bounding box center [431, 30] width 12 height 12
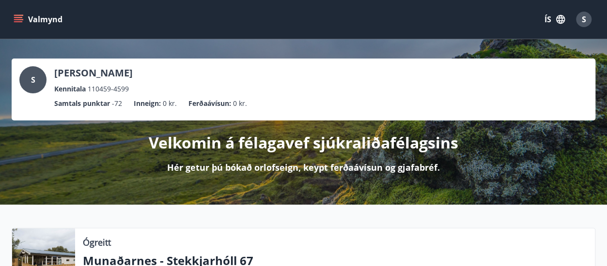
click at [585, 20] on span "S" at bounding box center [584, 19] width 4 height 11
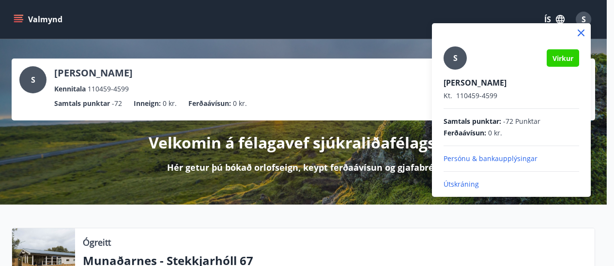
click at [458, 185] on p "Útskráning" at bounding box center [512, 185] width 136 height 10
